Goal: Information Seeking & Learning: Understand process/instructions

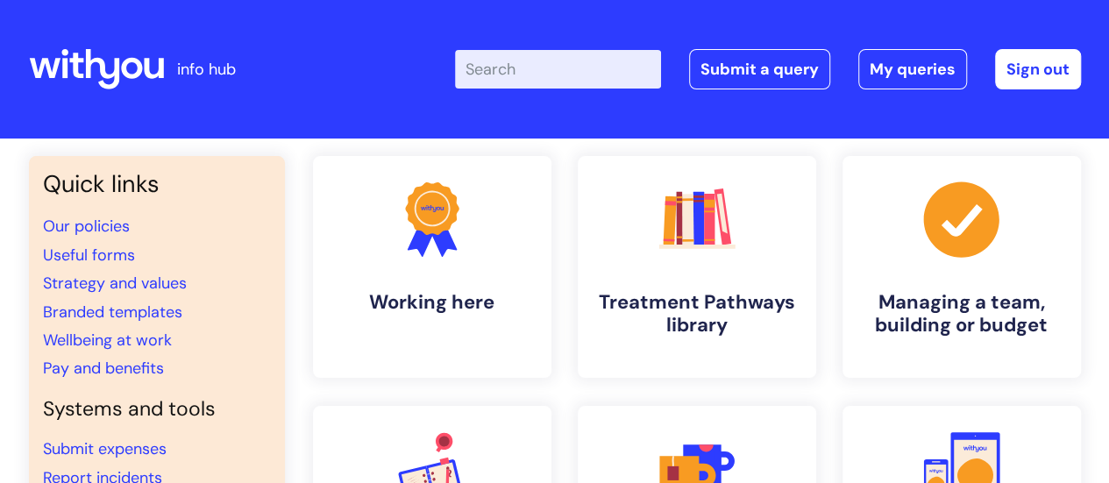
click at [529, 80] on input "Enter your search term here..." at bounding box center [558, 69] width 206 height 39
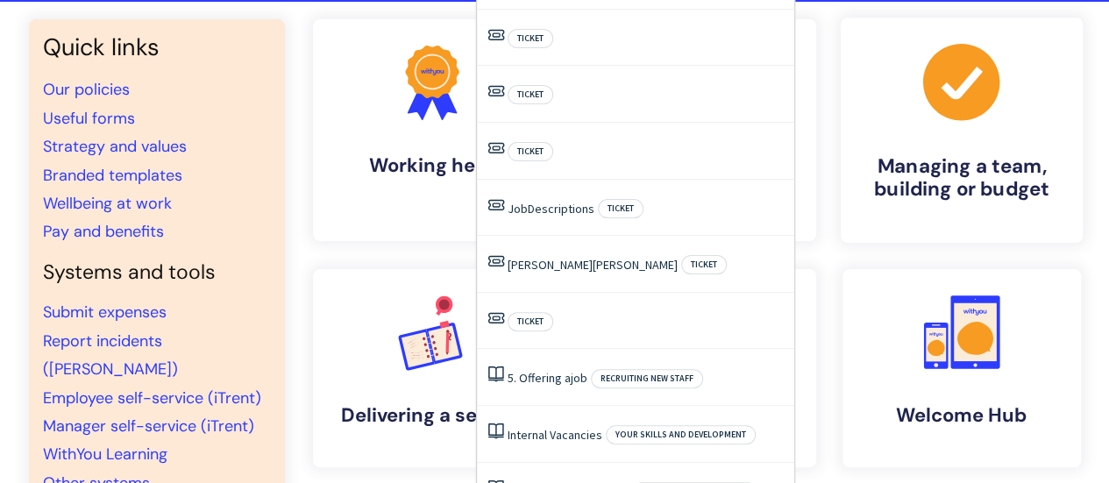
scroll to position [175, 0]
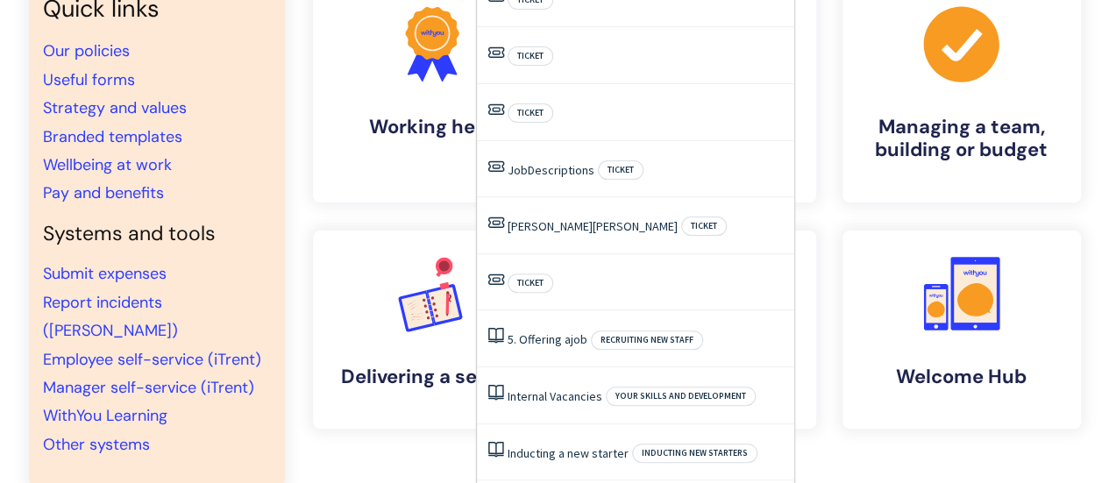
type input "jo"
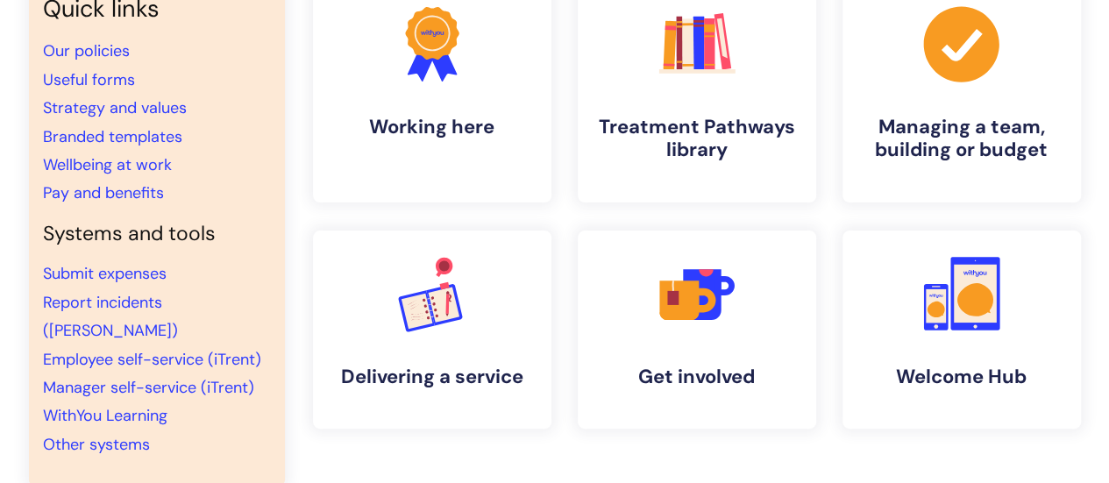
click at [423, 448] on div ".cls-1{fill:#f89b22;}.cls-1,.cls-2,.cls-3{stroke-width:0px;}.cls-2{fill:#2d3cff…" at bounding box center [697, 219] width 794 height 476
click at [901, 132] on h4 "Managing a team, building or budget" at bounding box center [962, 139] width 214 height 47
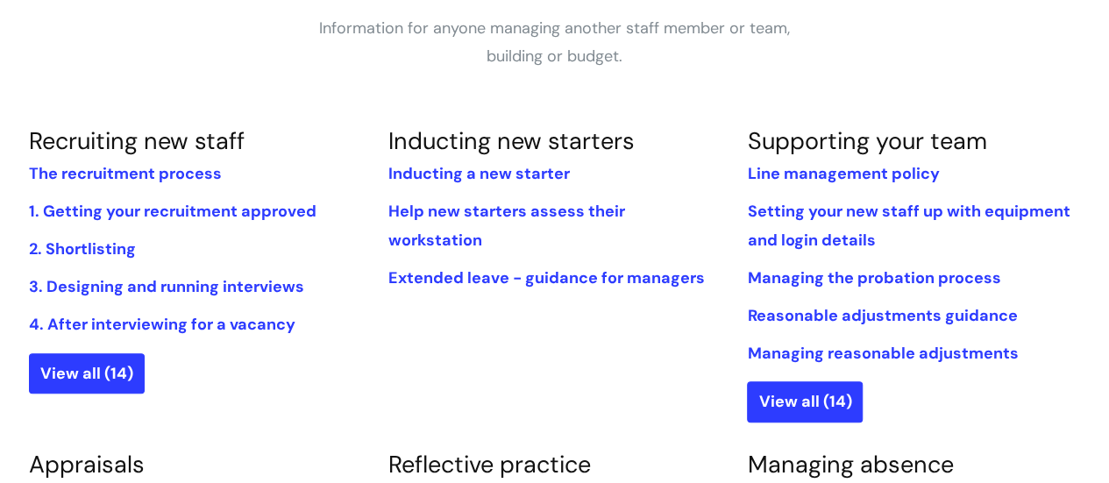
scroll to position [351, 0]
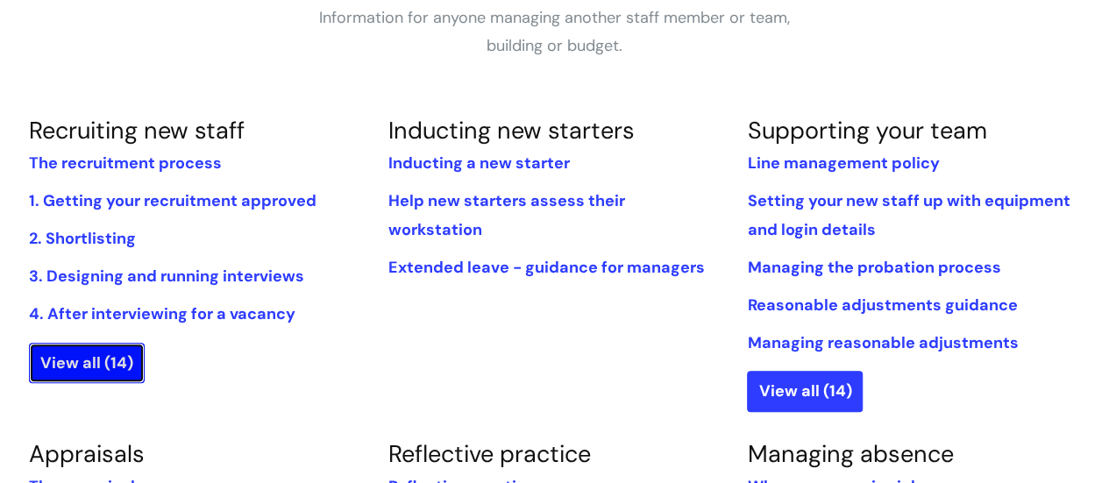
click at [119, 362] on link "View all (14)" at bounding box center [87, 363] width 116 height 40
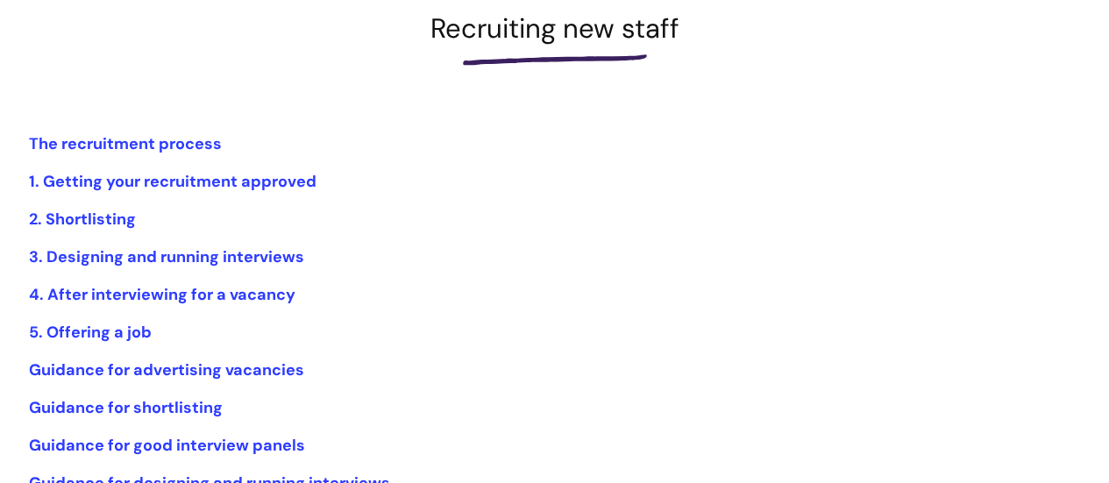
scroll to position [351, 0]
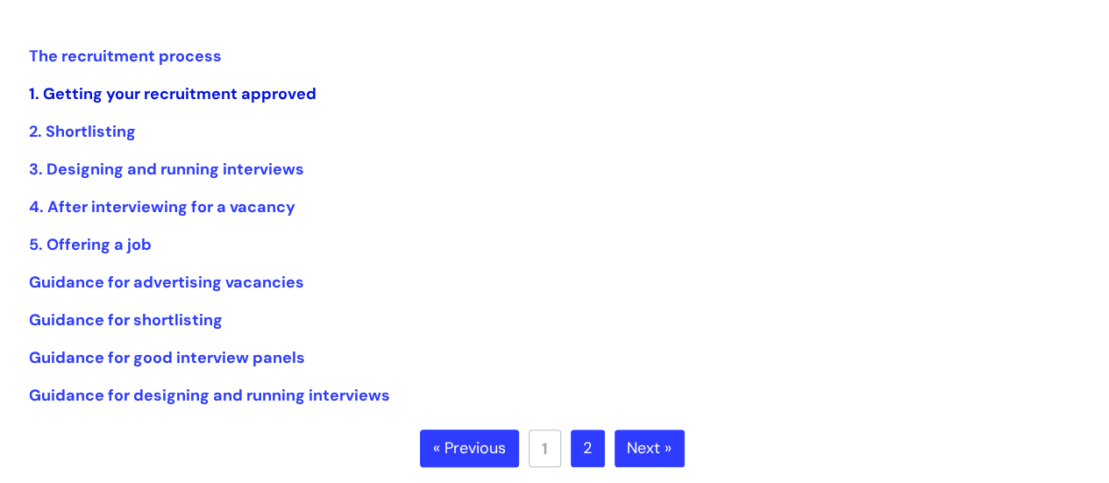
click at [95, 97] on link "1. Getting your recruitment approved" at bounding box center [173, 93] width 288 height 21
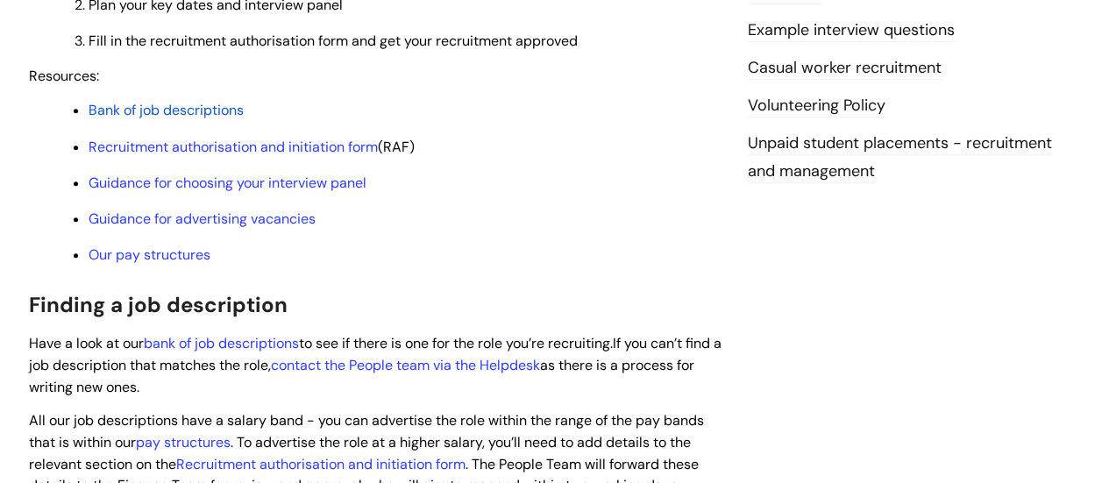
scroll to position [614, 0]
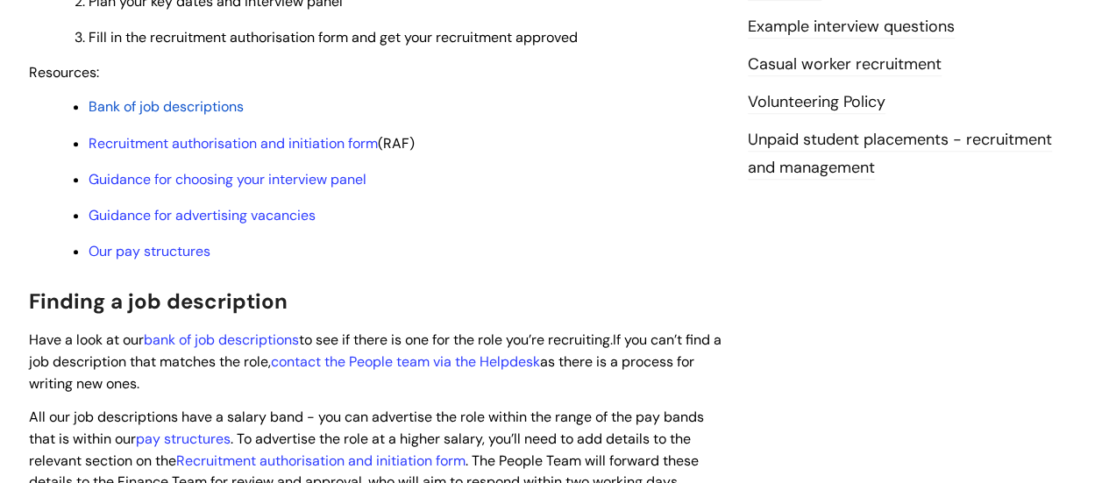
click at [217, 104] on span "Bank of job descriptions" at bounding box center [166, 106] width 155 height 18
